Goal: Navigation & Orientation: Find specific page/section

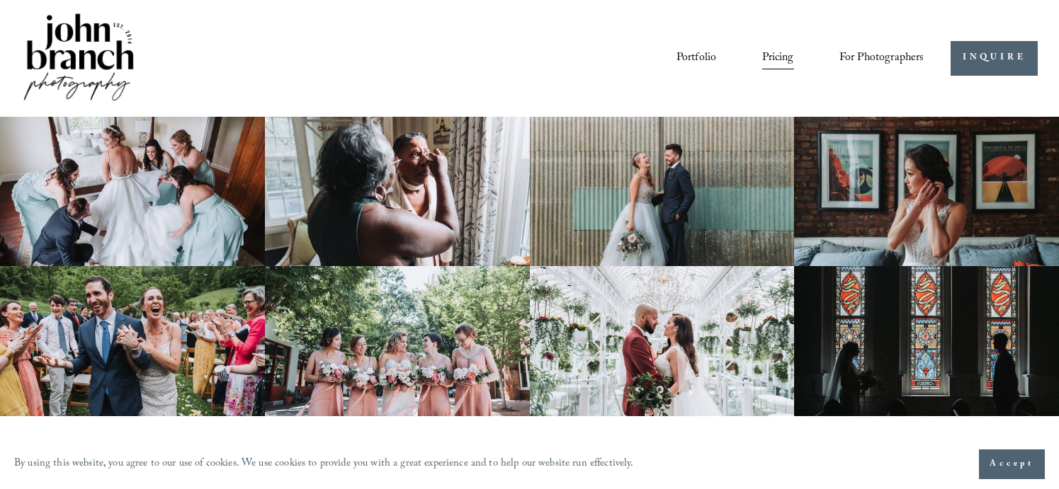
click at [708, 59] on link "Portfolio" at bounding box center [696, 58] width 40 height 24
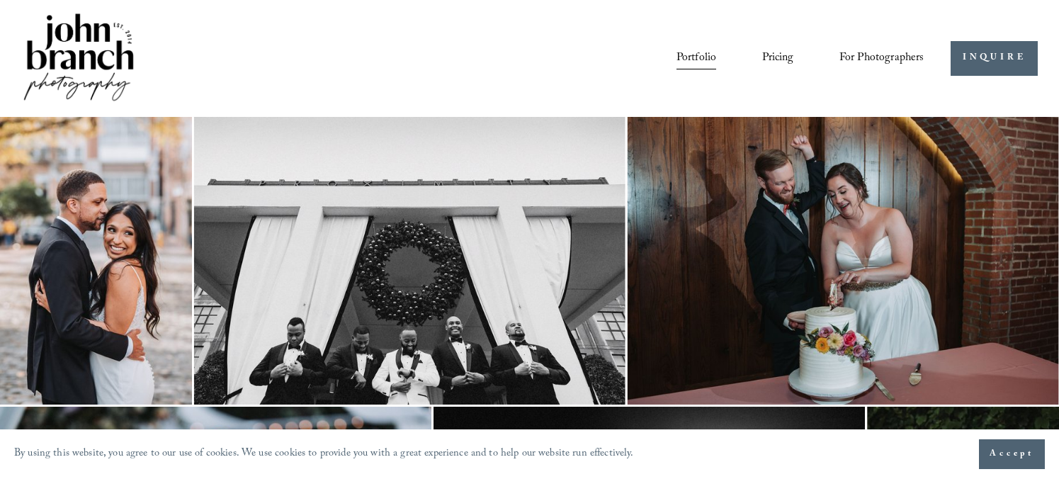
click at [0, 0] on span "Presets" at bounding box center [0, 0] width 0 height 0
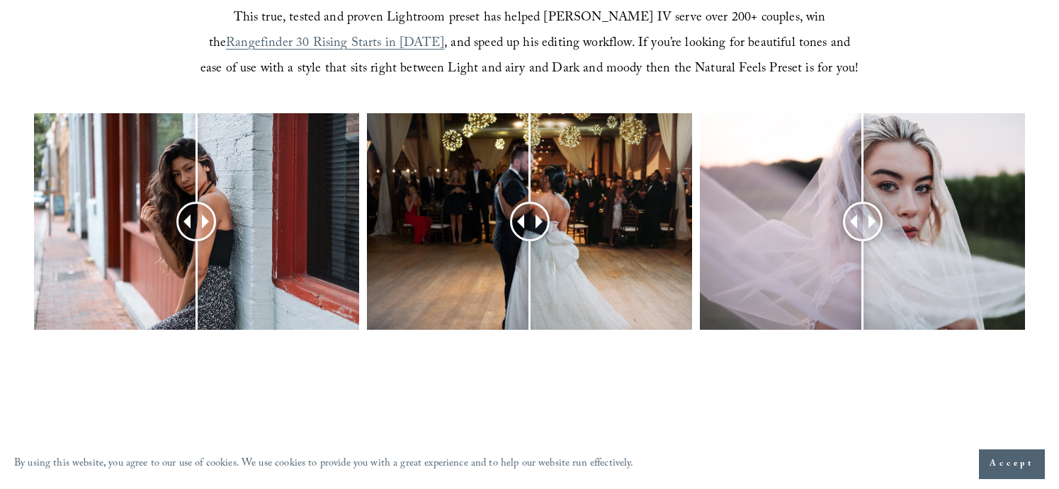
scroll to position [637, 0]
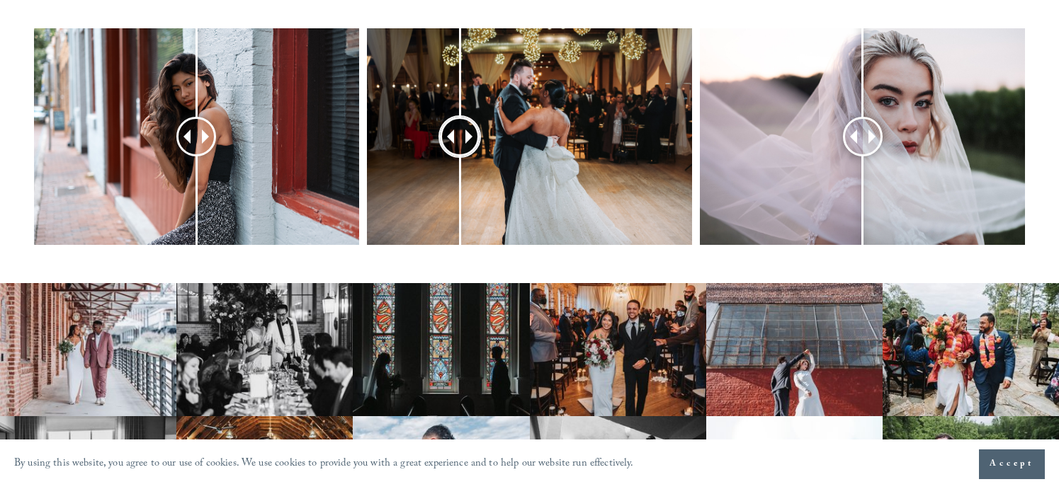
drag, startPoint x: 527, startPoint y: 138, endPoint x: 460, endPoint y: 183, distance: 80.5
click at [460, 155] on div at bounding box center [459, 136] width 37 height 37
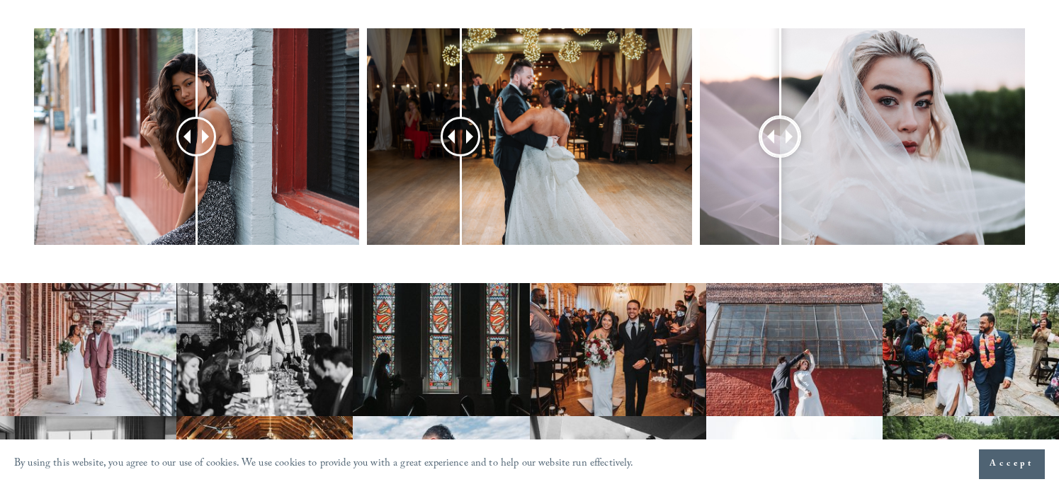
drag, startPoint x: 856, startPoint y: 140, endPoint x: 807, endPoint y: 160, distance: 52.4
click at [780, 156] on div at bounding box center [780, 137] width 38 height 38
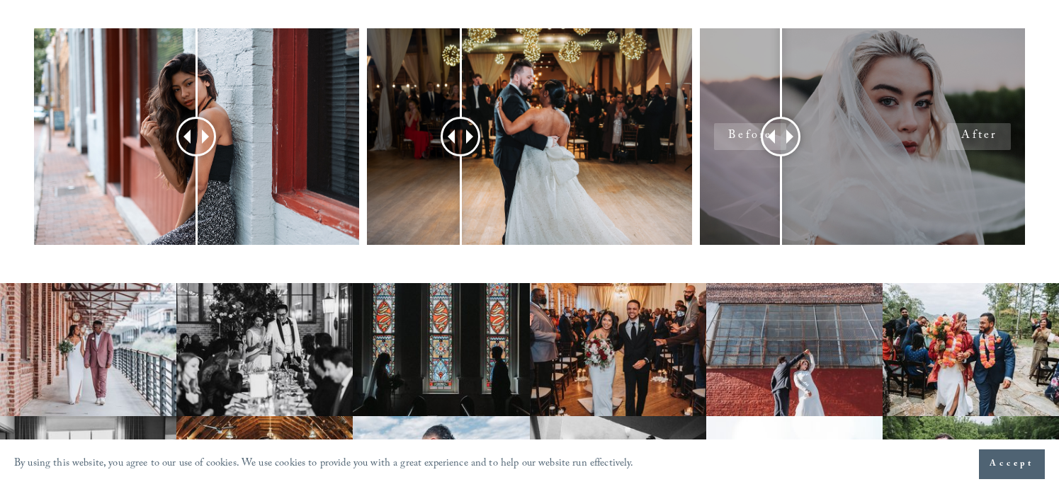
click at [957, 144] on div at bounding box center [862, 136] width 325 height 217
click at [867, 123] on div at bounding box center [862, 136] width 325 height 217
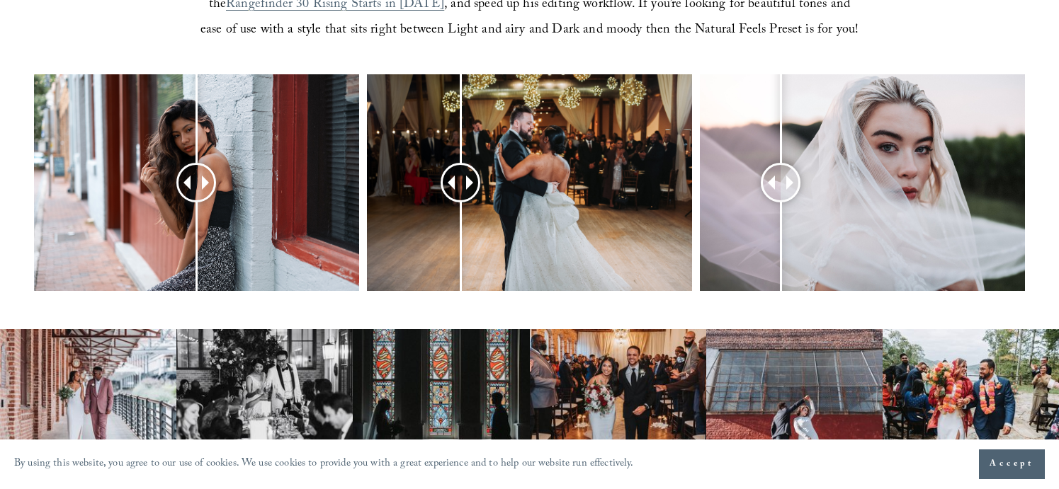
scroll to position [442, 0]
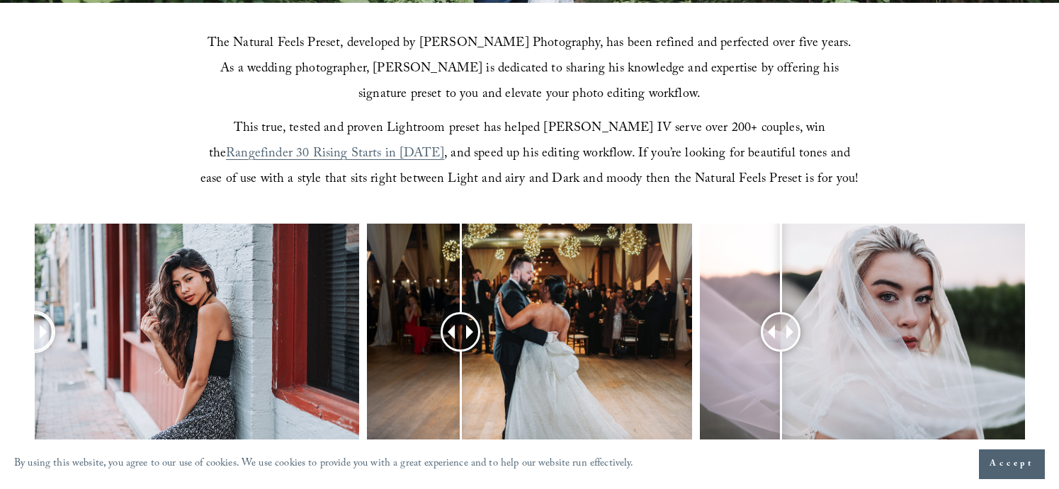
drag, startPoint x: 205, startPoint y: 334, endPoint x: -44, endPoint y: 365, distance: 250.4
